Goal: Information Seeking & Learning: Learn about a topic

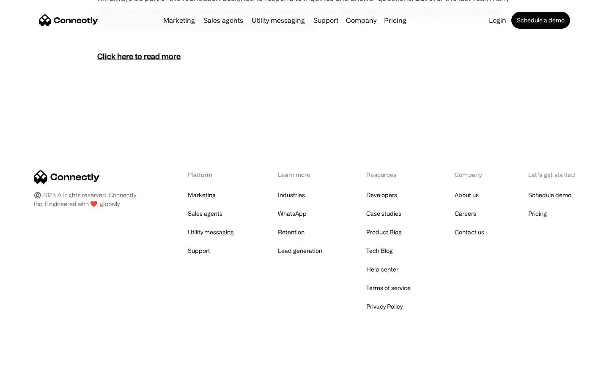
scroll to position [519, 0]
